Goal: Task Accomplishment & Management: Manage account settings

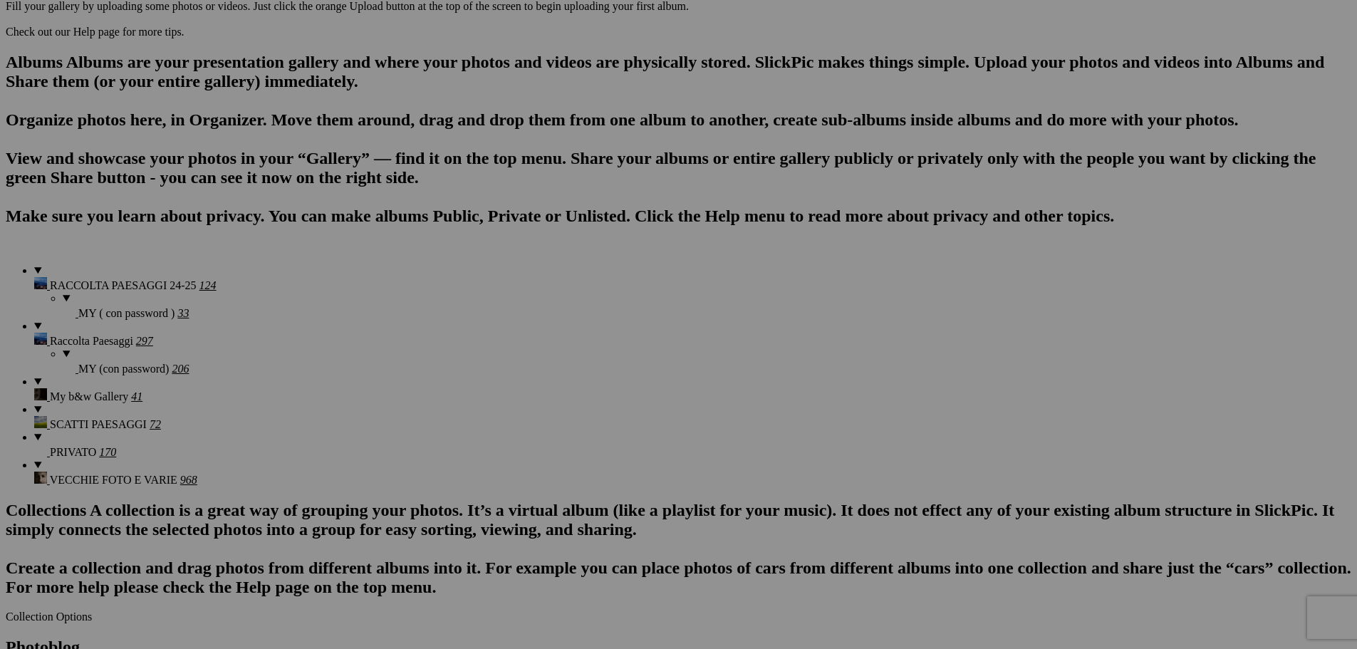
scroll to position [855, 0]
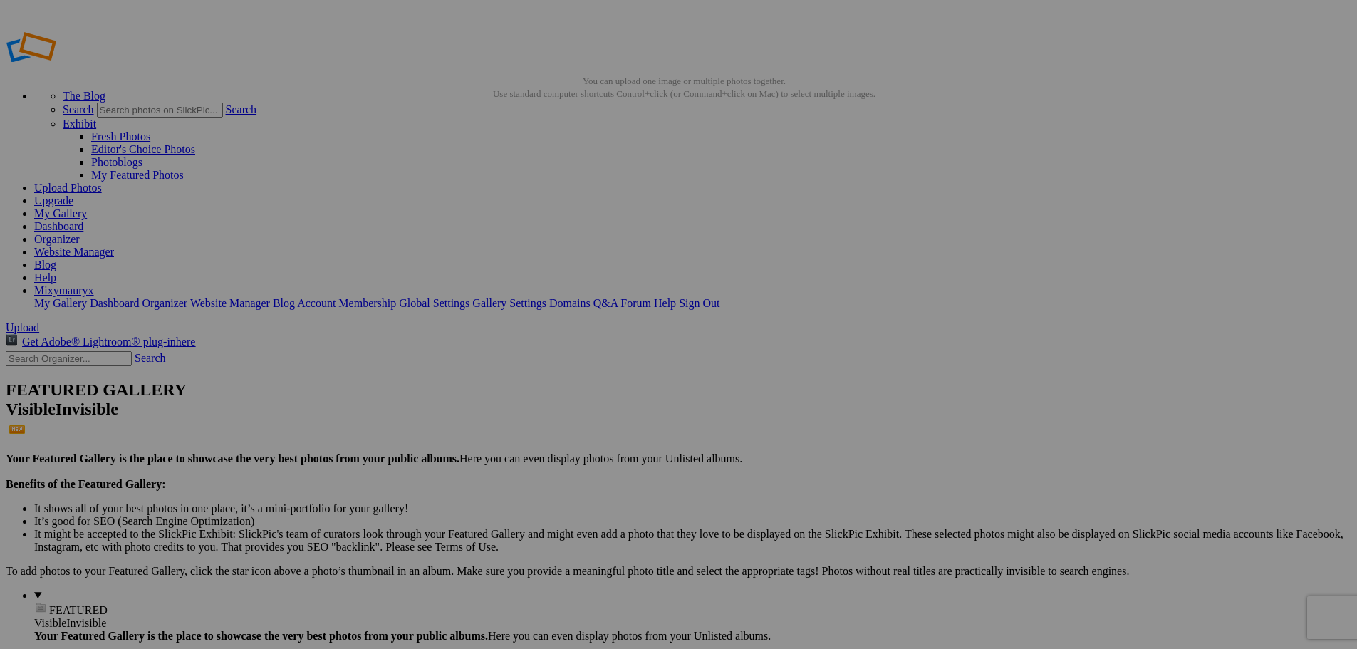
scroll to position [0, 63]
drag, startPoint x: 344, startPoint y: 277, endPoint x: 593, endPoint y: 303, distance: 249.9
type input "32_6"
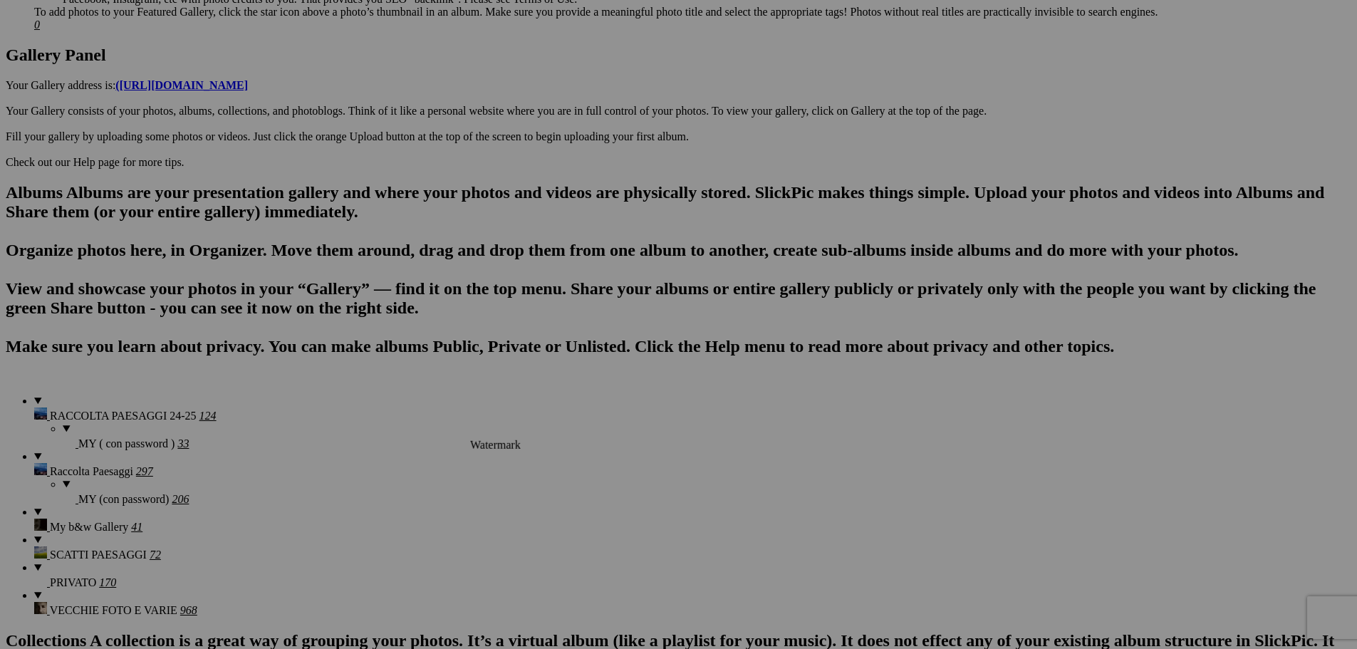
scroll to position [712, 0]
drag, startPoint x: 359, startPoint y: 491, endPoint x: 459, endPoint y: 493, distance: 99.7
drag, startPoint x: 244, startPoint y: 491, endPoint x: 298, endPoint y: 487, distance: 53.5
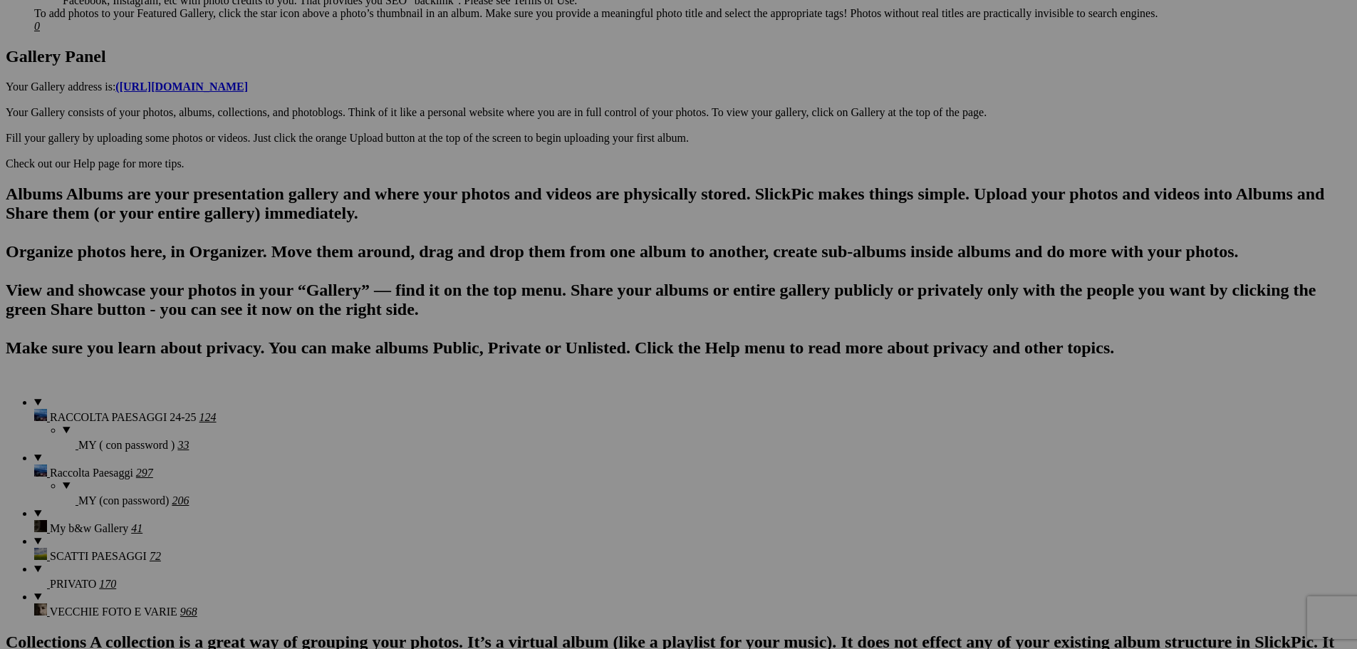
paste input "53583902577_o"
type input "32_53583902578_o"
click at [100, 365] on section "Upload Get Adobe® Lightroom® plug-in here Search FEATURED GALLERY Visible Invis…" at bounding box center [678, 538] width 1345 height 1858
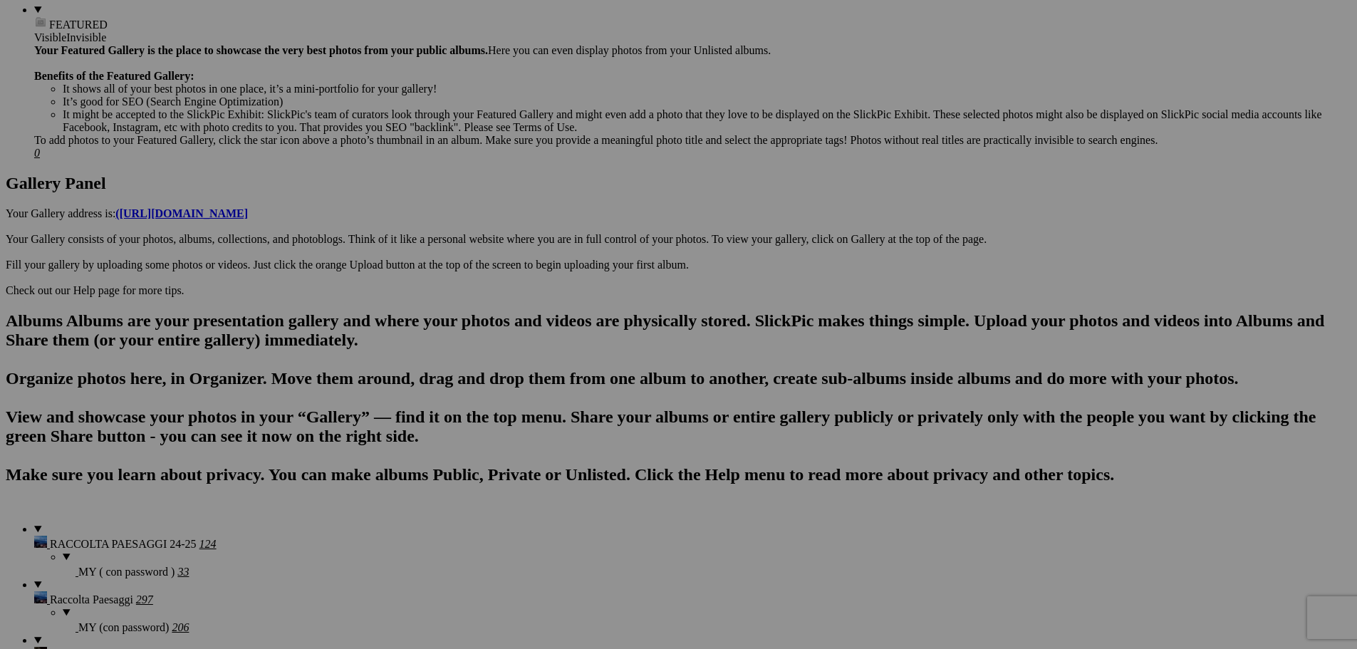
scroll to position [356, 0]
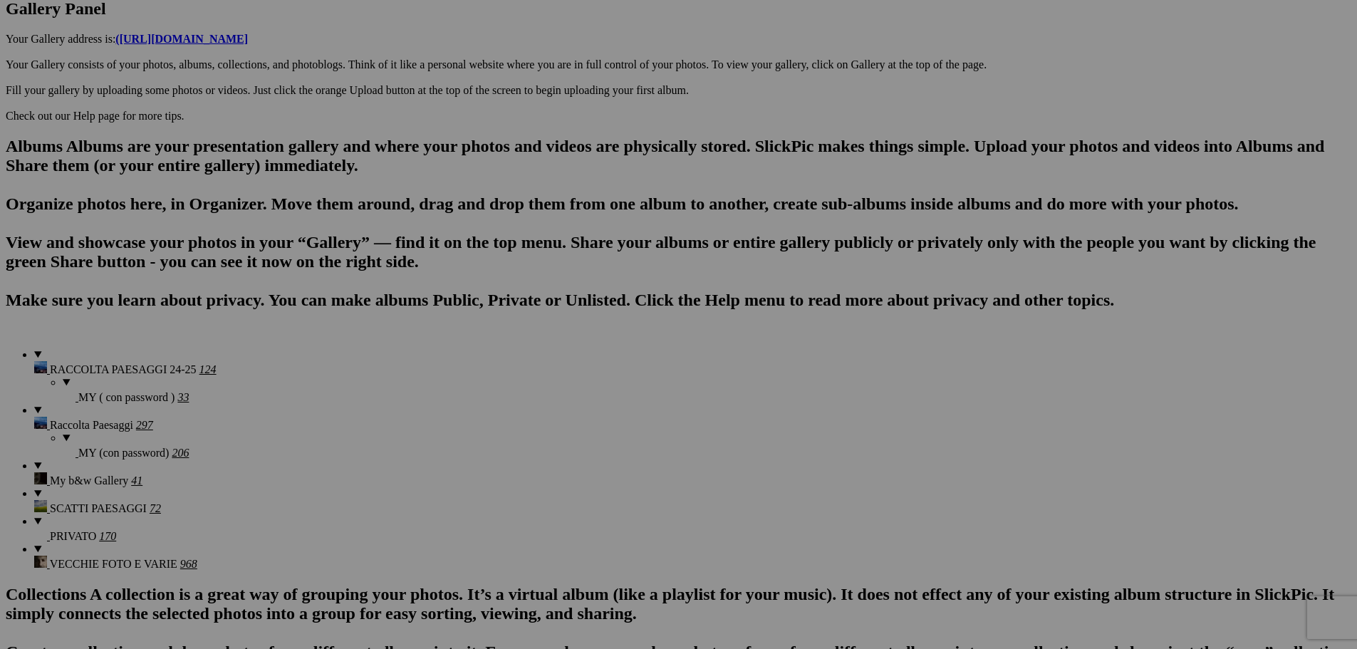
scroll to position [855, 0]
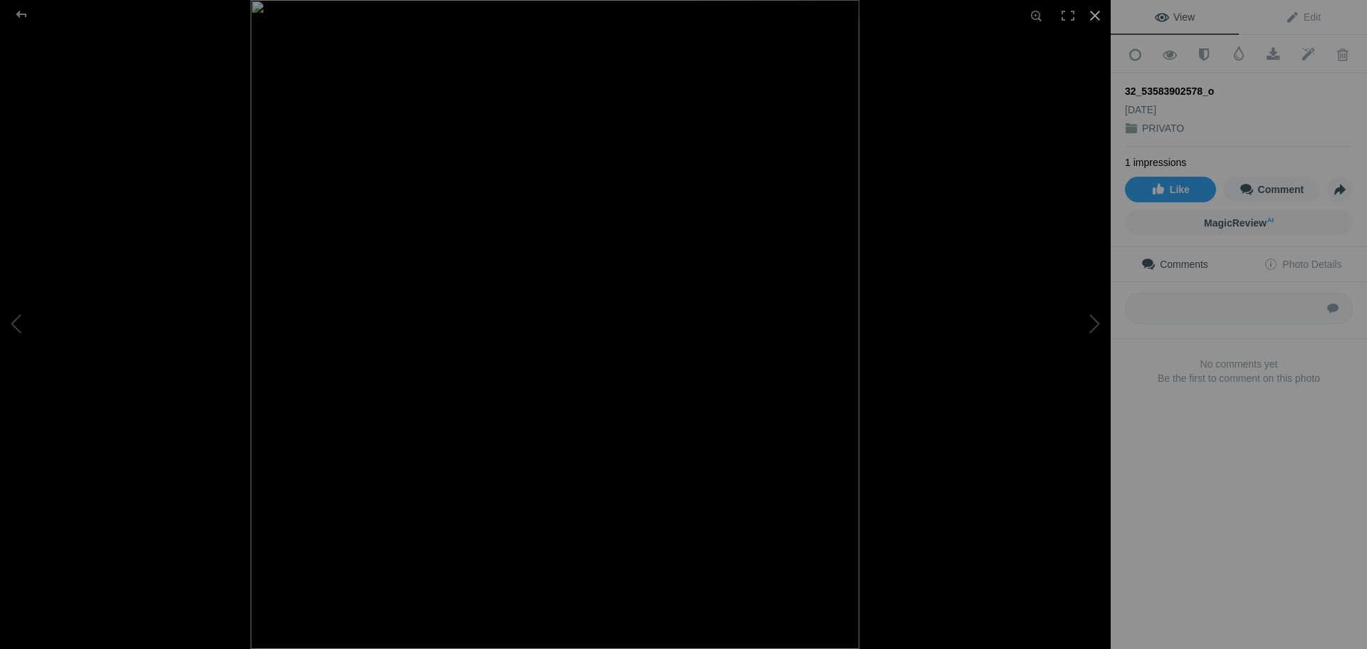
click at [1095, 19] on div at bounding box center [1095, 15] width 31 height 31
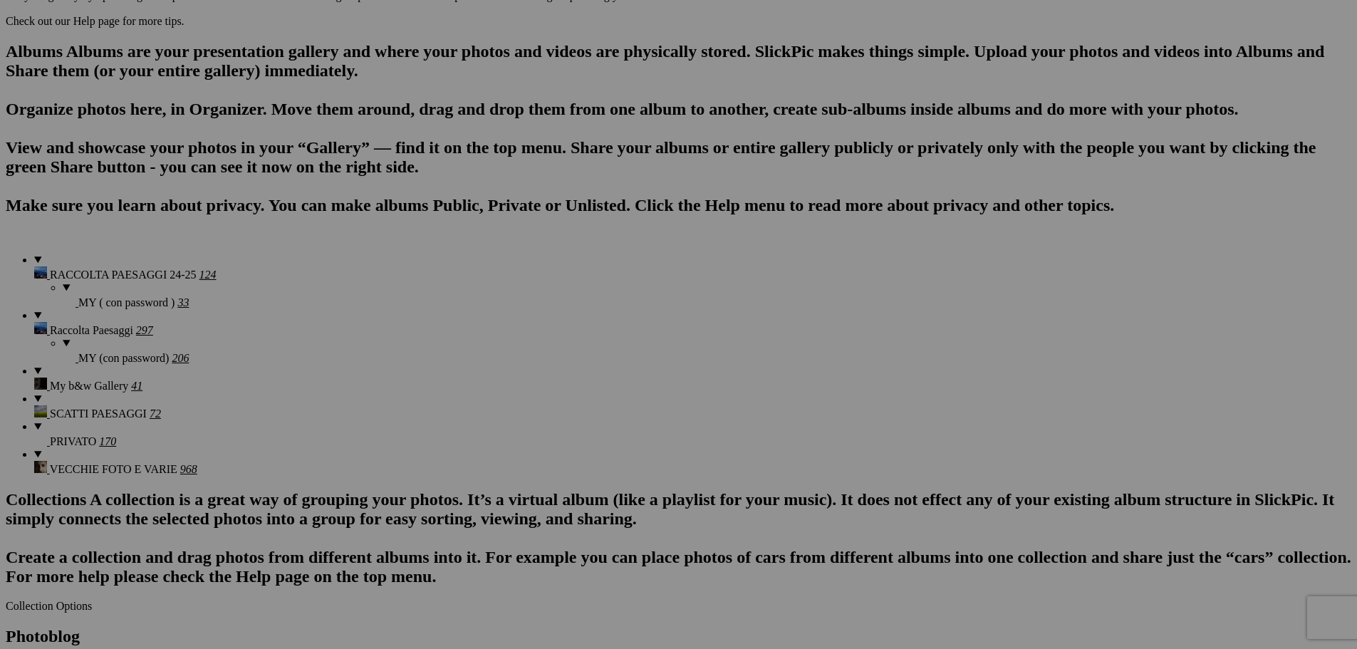
click at [48, 246] on section "Upload Get Adobe® Lightroom® plug-in here Search FEATURED GALLERY Visible Invis…" at bounding box center [678, 396] width 1345 height 1858
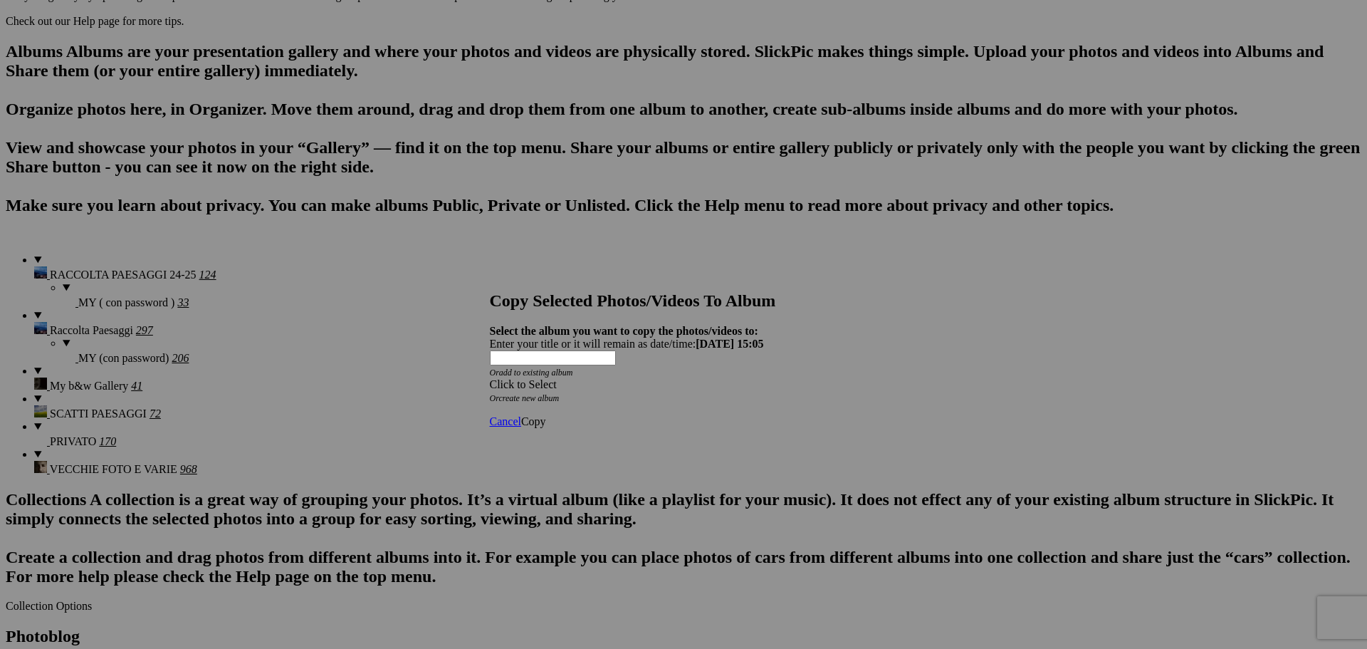
click at [548, 378] on div "Click to Select" at bounding box center [678, 384] width 377 height 13
click at [567, 385] on span "Raccolta Paesaggi" at bounding box center [592, 379] width 83 height 12
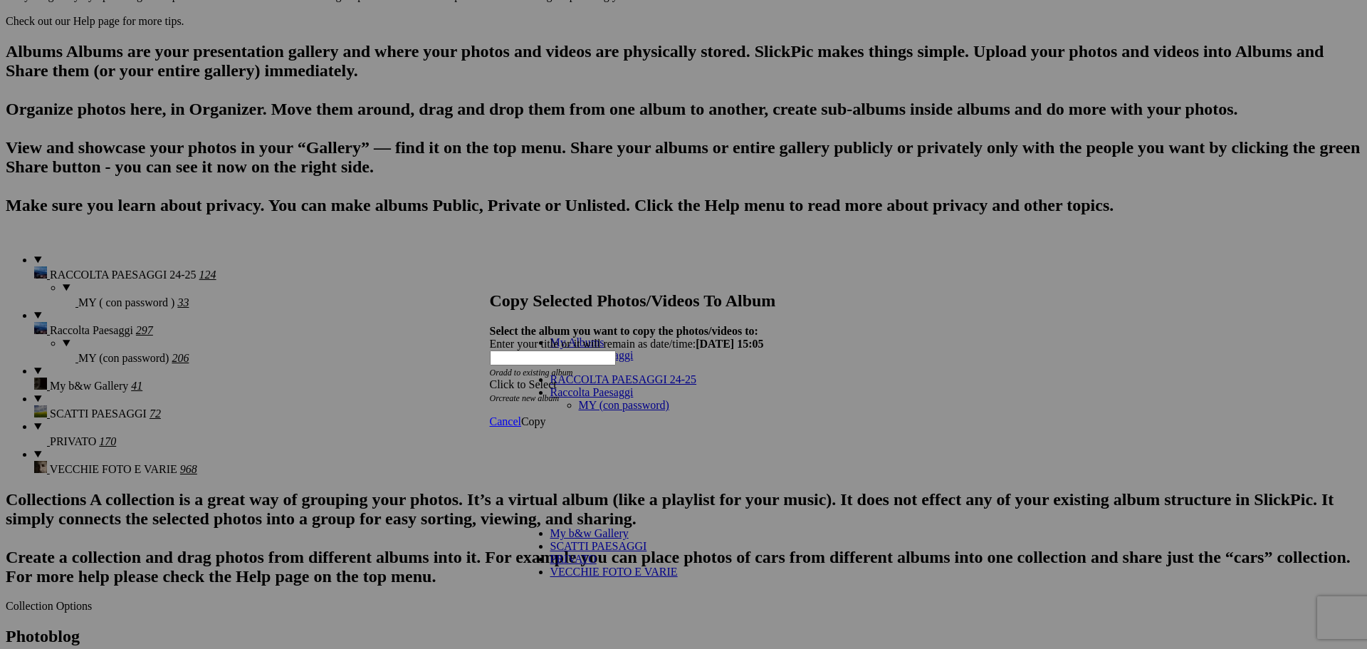
click at [579, 399] on link "MY (con password)" at bounding box center [624, 405] width 90 height 12
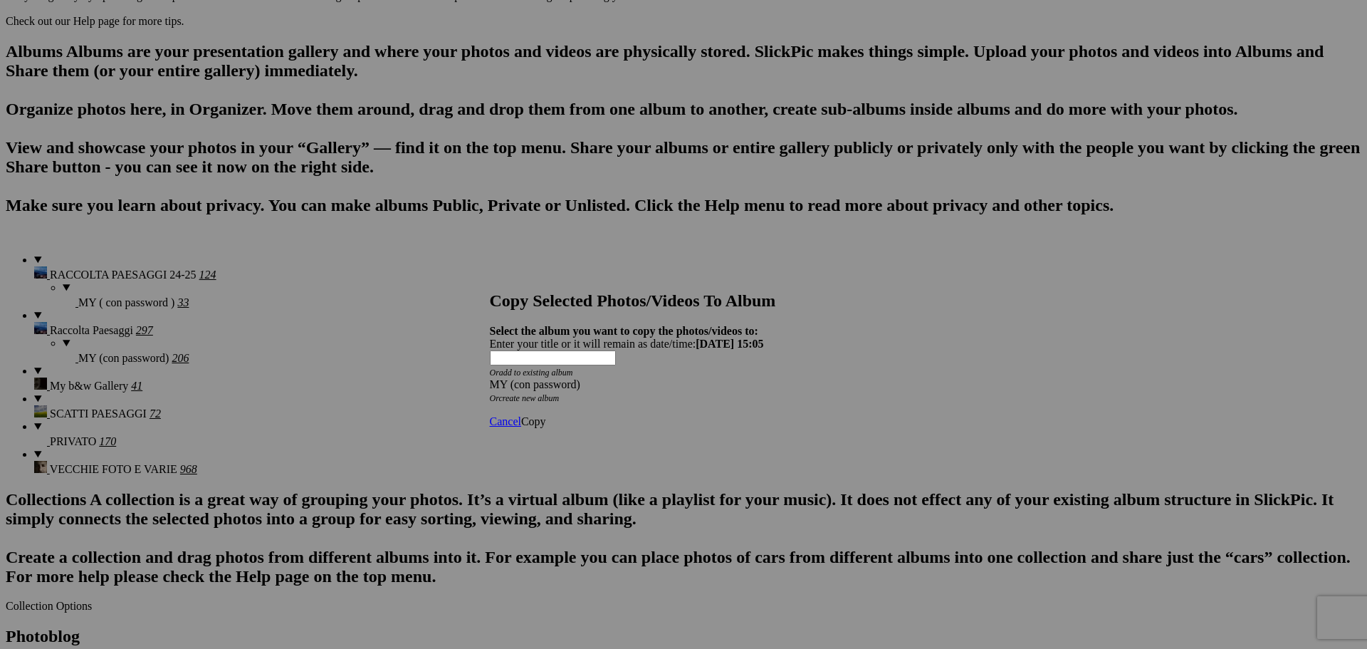
click at [546, 415] on span "Copy" at bounding box center [533, 421] width 25 height 12
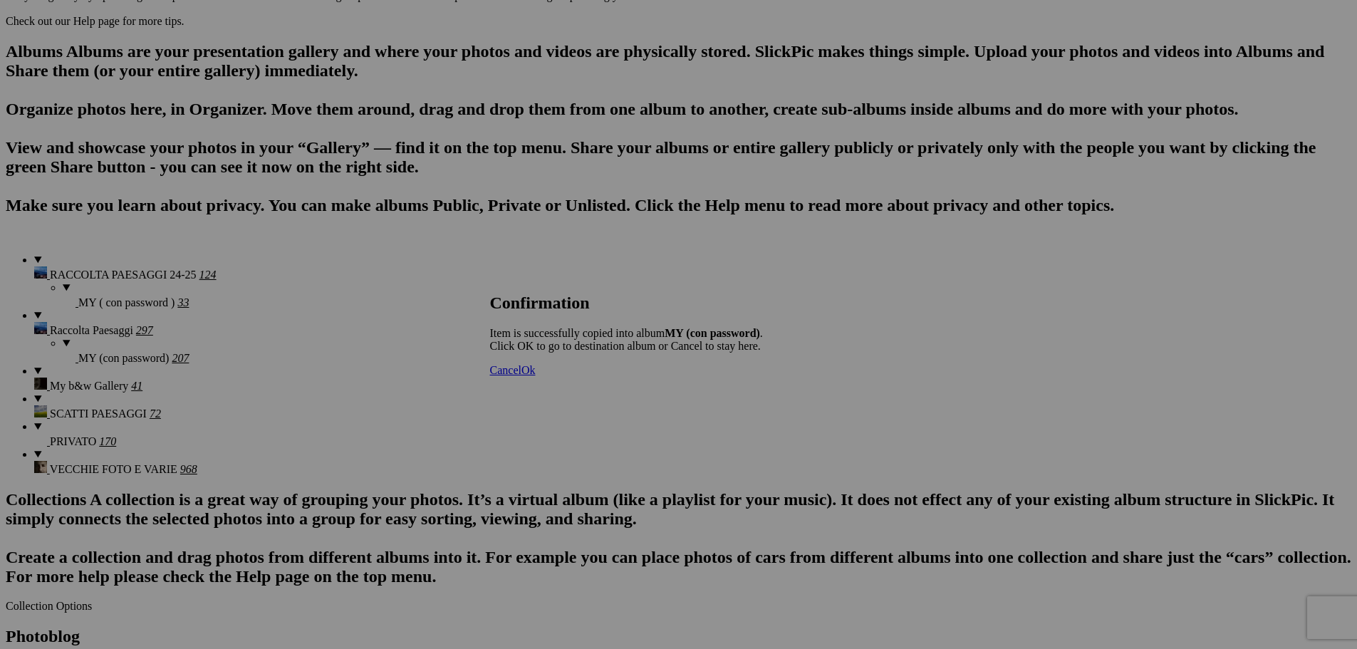
click at [536, 376] on span "Ok" at bounding box center [528, 370] width 14 height 12
